Goal: Task Accomplishment & Management: Use online tool/utility

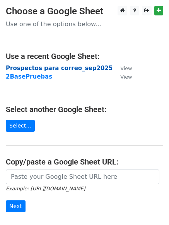
click at [24, 68] on strong "Prospectos para correo_sep2025" at bounding box center [59, 68] width 106 height 7
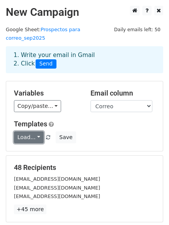
click at [38, 132] on link "Load..." at bounding box center [29, 138] width 30 height 12
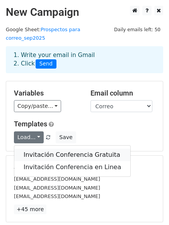
click at [36, 149] on link "Invitación Conferencia Gratuita" at bounding box center [72, 155] width 116 height 12
